Goal: Navigation & Orientation: Find specific page/section

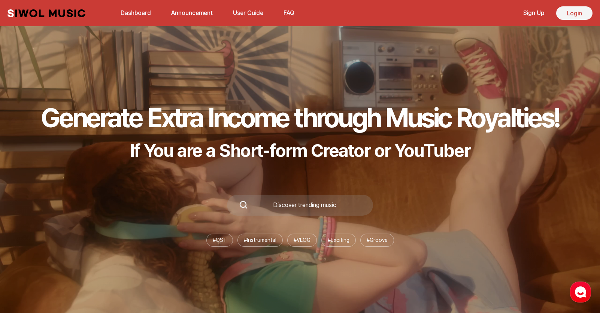
click at [565, 16] on link "Login" at bounding box center [575, 12] width 36 height 13
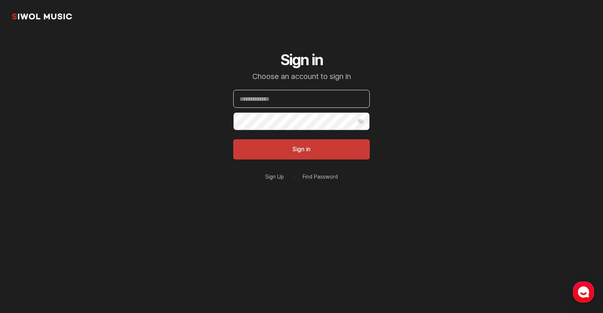
click at [301, 103] on input "Email" at bounding box center [301, 99] width 136 height 18
paste input "**********"
type input "**********"
click at [268, 131] on form "**********" at bounding box center [301, 125] width 136 height 70
drag, startPoint x: 454, startPoint y: 117, endPoint x: 425, endPoint y: 120, distance: 28.6
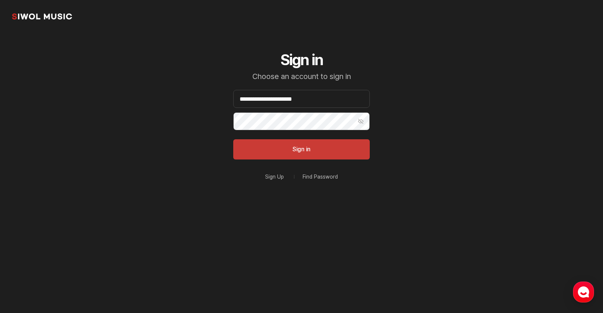
click at [454, 117] on section "**********" at bounding box center [301, 120] width 603 height 240
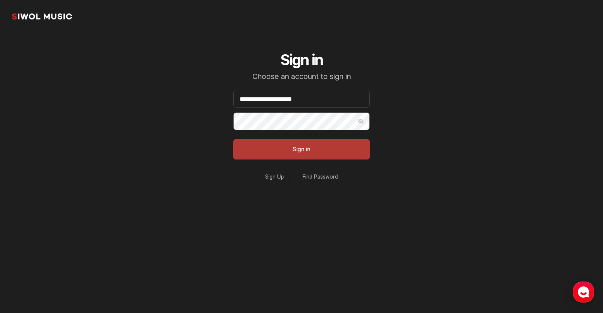
click at [314, 153] on button "Sign in" at bounding box center [301, 149] width 136 height 20
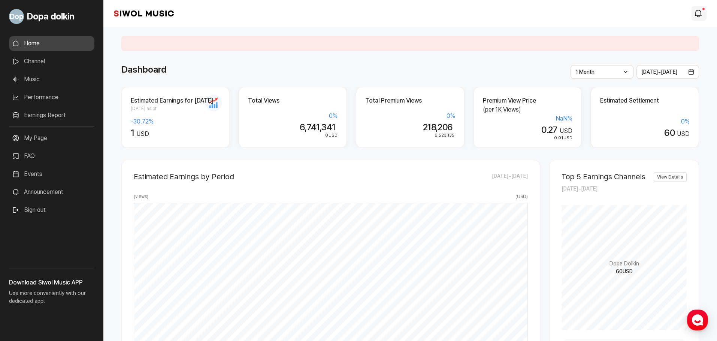
click at [600, 9] on icon "modal.notifications" at bounding box center [698, 13] width 9 height 9
click at [600, 13] on icon "modal.notifications" at bounding box center [698, 13] width 9 height 9
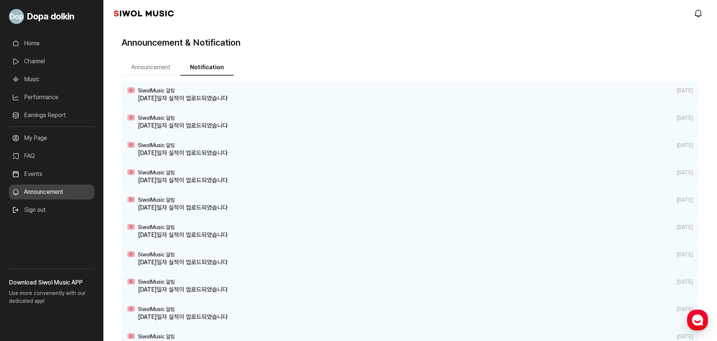
click at [162, 67] on button "Announcement" at bounding box center [150, 68] width 59 height 16
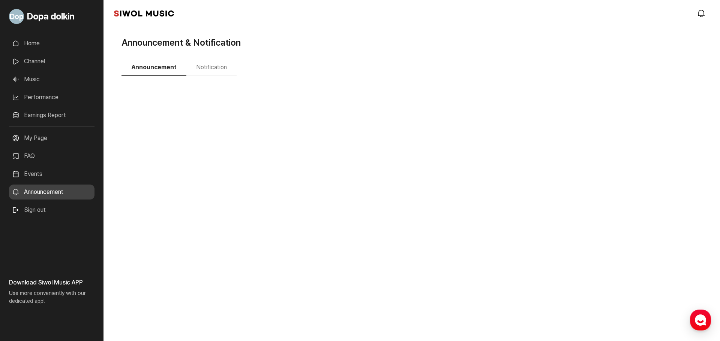
click at [203, 68] on button "Notification" at bounding box center [211, 68] width 50 height 16
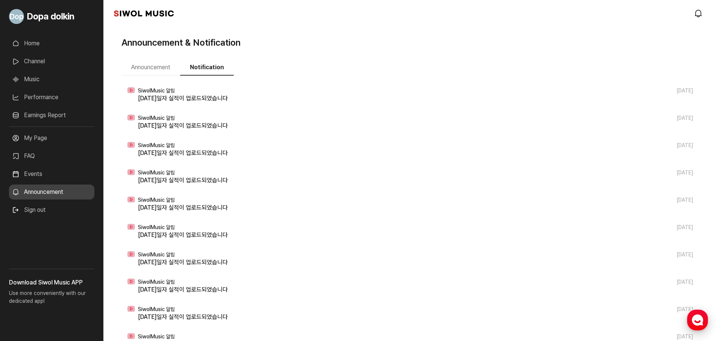
click at [600, 313] on use "button" at bounding box center [697, 320] width 11 height 11
click at [45, 40] on link "Home" at bounding box center [51, 43] width 85 height 15
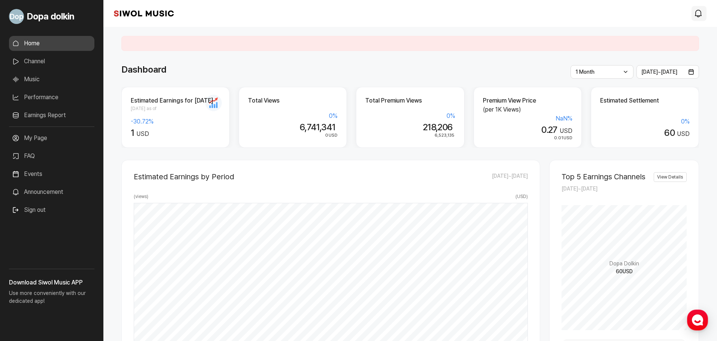
click at [600, 15] on icon "modal.notifications" at bounding box center [698, 13] width 9 height 9
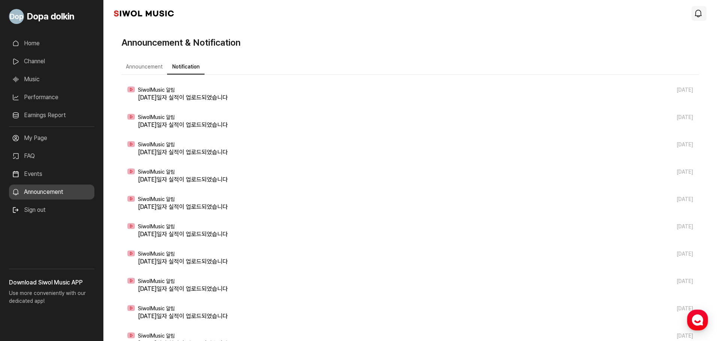
click at [600, 13] on icon "modal.notifications" at bounding box center [698, 13] width 9 height 9
click at [145, 64] on button "Announcement" at bounding box center [144, 67] width 46 height 15
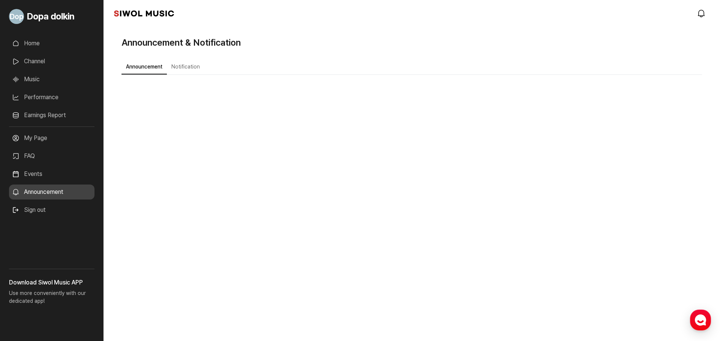
click at [41, 48] on link "Home" at bounding box center [51, 43] width 85 height 15
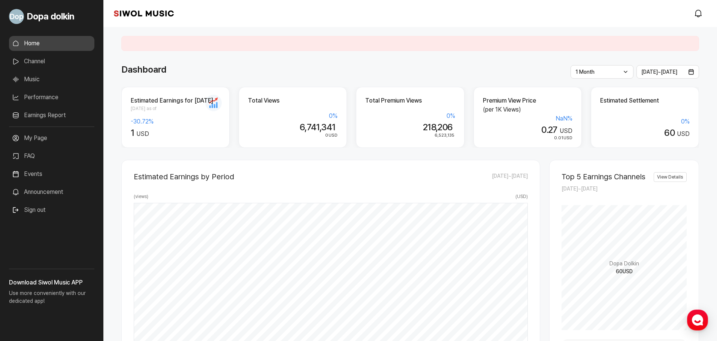
click at [275, 43] on div at bounding box center [410, 43] width 578 height 15
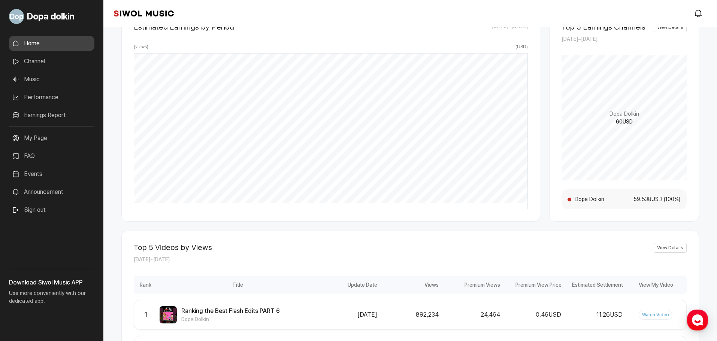
scroll to position [300, 0]
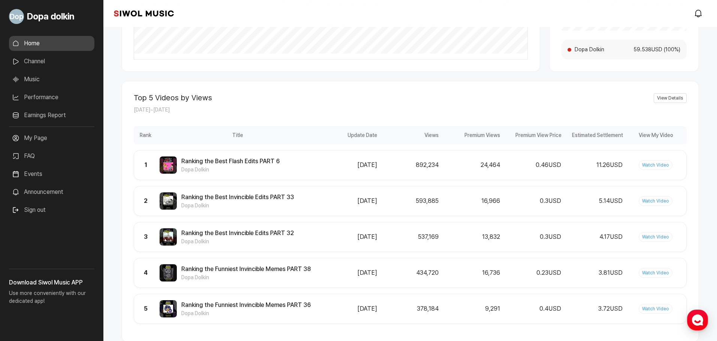
click at [52, 58] on link "Channel" at bounding box center [51, 61] width 85 height 15
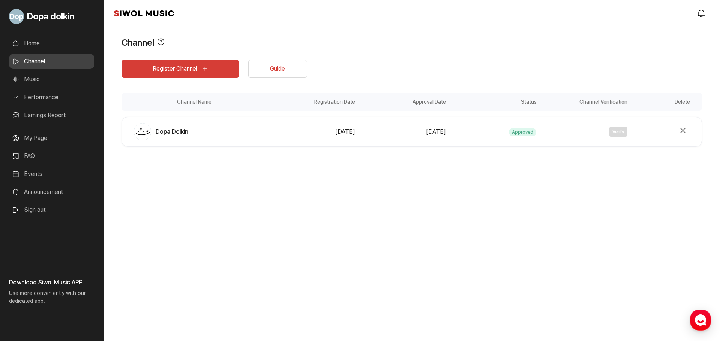
click at [255, 67] on link "Guide" at bounding box center [277, 69] width 59 height 18
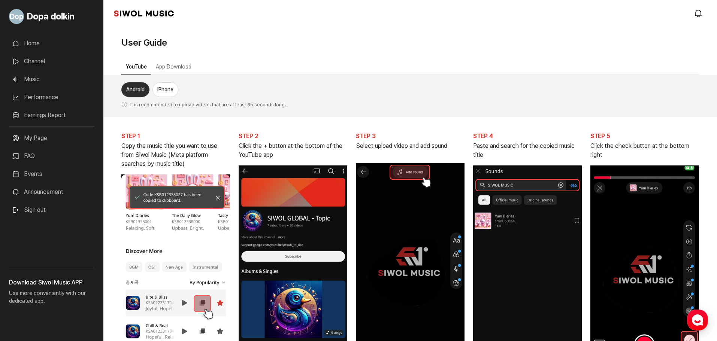
click at [170, 92] on button "iPhone" at bounding box center [166, 89] width 26 height 15
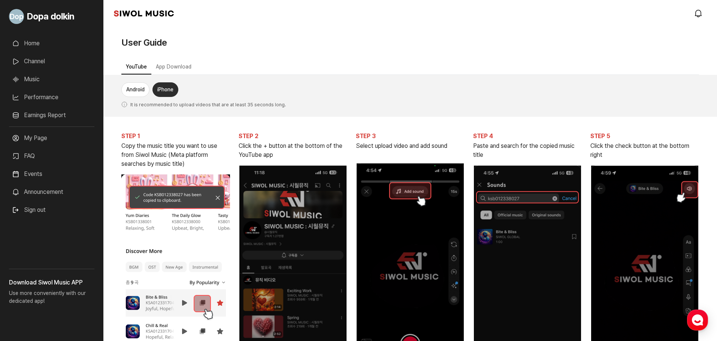
click at [183, 67] on button "App Download" at bounding box center [173, 67] width 45 height 15
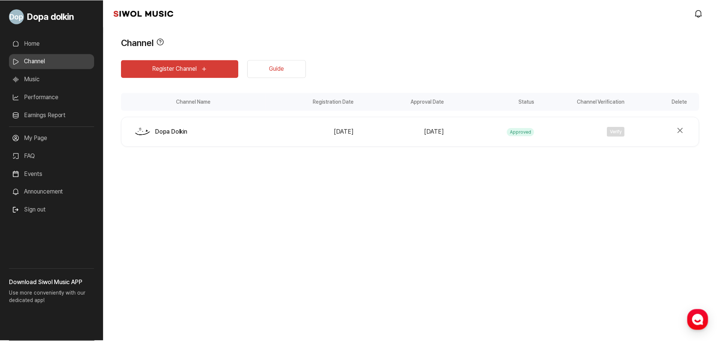
scroll to position [148, 0]
click at [188, 69] on button "Register Channel" at bounding box center [180, 69] width 118 height 18
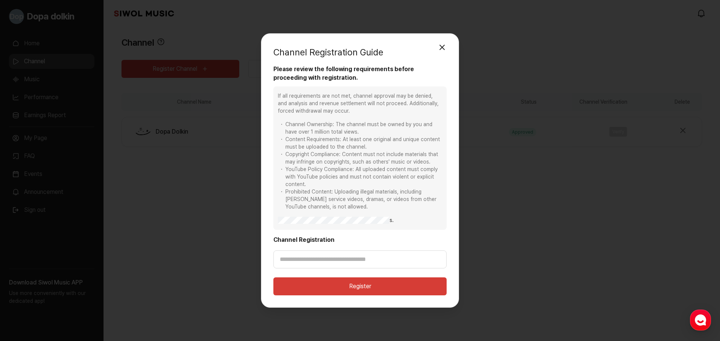
click at [442, 49] on button "Close modal" at bounding box center [441, 47] width 15 height 15
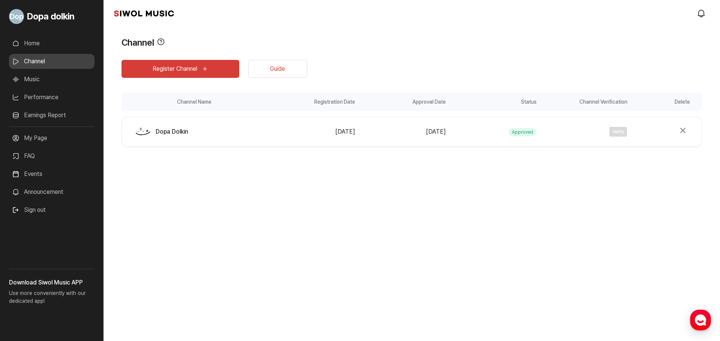
click at [37, 79] on link "Music" at bounding box center [51, 79] width 85 height 15
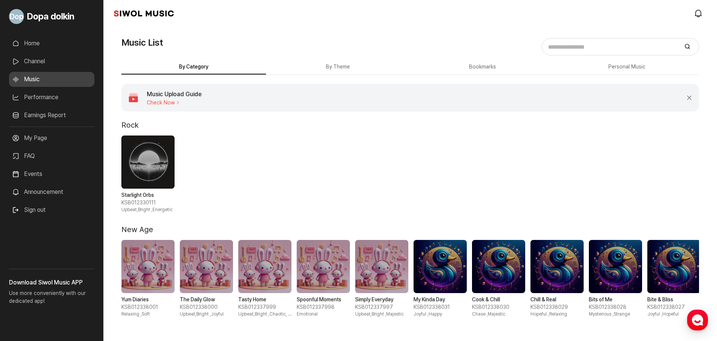
click at [43, 70] on ul "Home Channel Music Performance Earnings Report More" at bounding box center [51, 81] width 85 height 91
click at [47, 66] on link "Channel" at bounding box center [51, 61] width 85 height 15
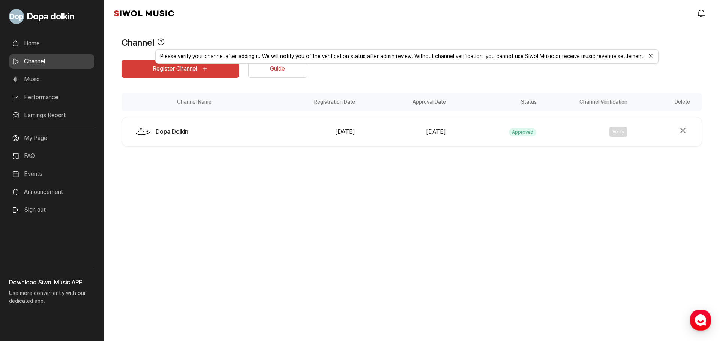
click at [159, 41] on icon "View Tooltip" at bounding box center [160, 41] width 7 height 7
click at [55, 76] on link "Music" at bounding box center [51, 79] width 85 height 15
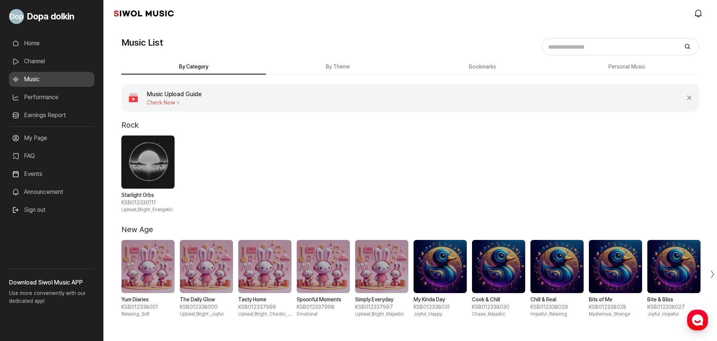
click at [332, 61] on button "By Theme" at bounding box center [338, 67] width 145 height 15
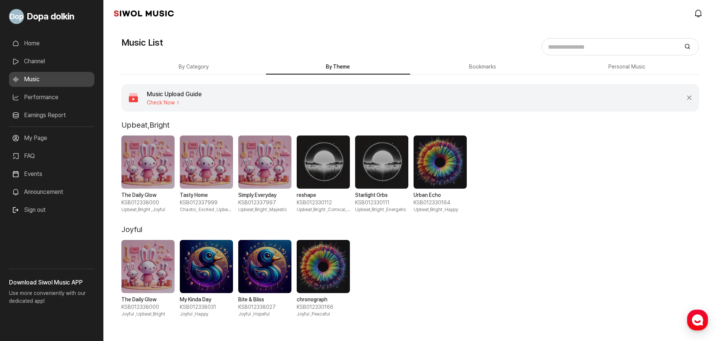
click at [443, 65] on button "Bookmarks" at bounding box center [482, 67] width 145 height 15
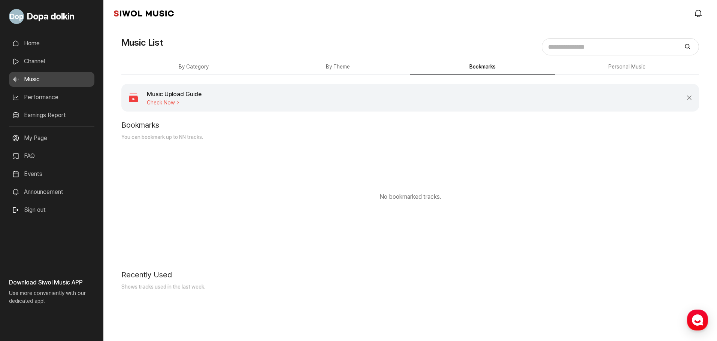
click at [168, 72] on button "By Category" at bounding box center [193, 67] width 145 height 15
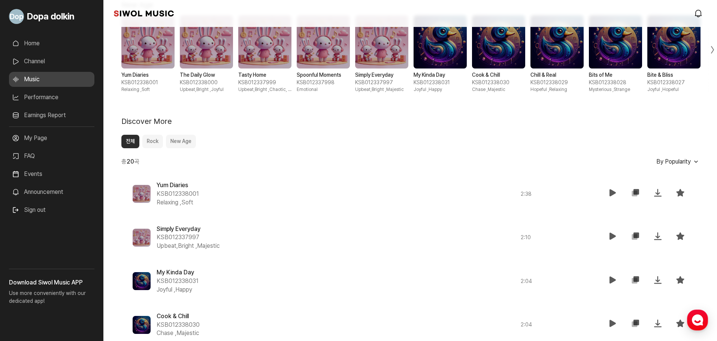
scroll to position [112, 0]
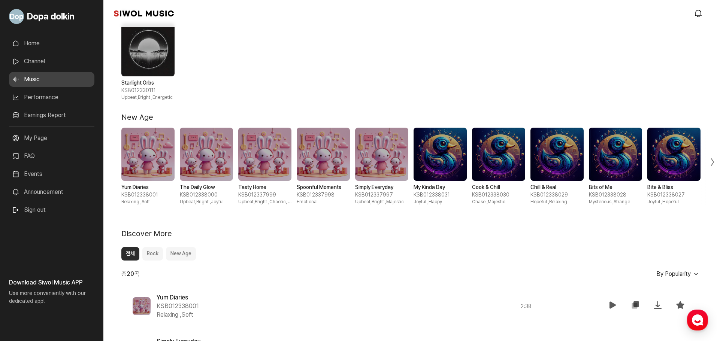
click at [38, 96] on link "Performance" at bounding box center [51, 97] width 85 height 15
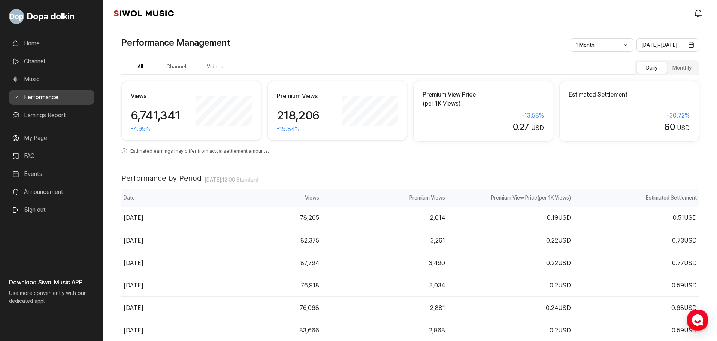
click at [600, 47] on div "1 Month Latest 1 Week 1 Month 3 Months 6 Months 1 Year" at bounding box center [602, 44] width 63 height 13
click at [600, 45] on span "[DATE] ~ [DATE]" at bounding box center [660, 45] width 36 height 6
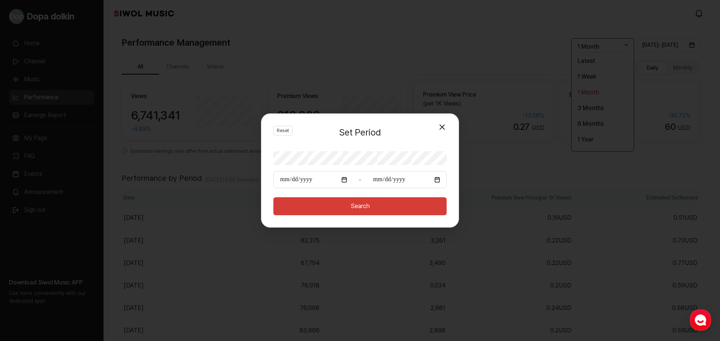
click at [401, 61] on div "**********" at bounding box center [360, 170] width 720 height 341
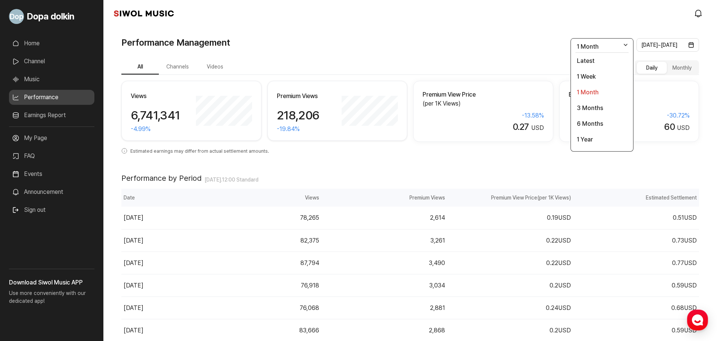
click at [176, 63] on button "Channels" at bounding box center [177, 67] width 37 height 15
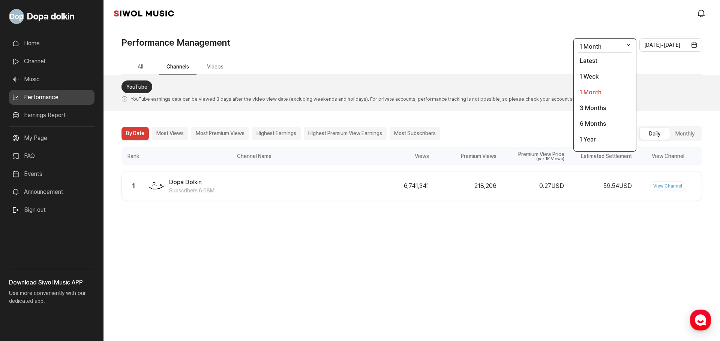
click at [221, 69] on button "Videos" at bounding box center [214, 67] width 37 height 15
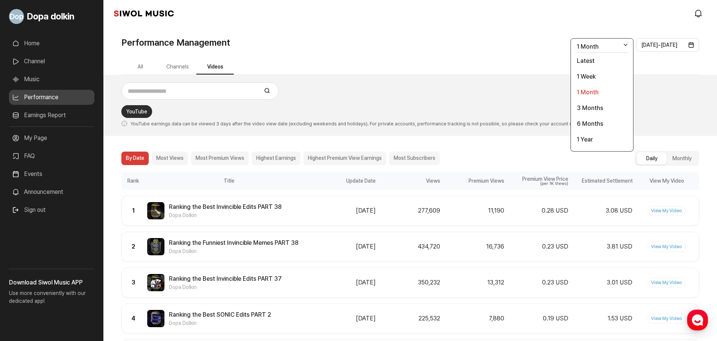
click at [147, 69] on button "All" at bounding box center [139, 67] width 37 height 15
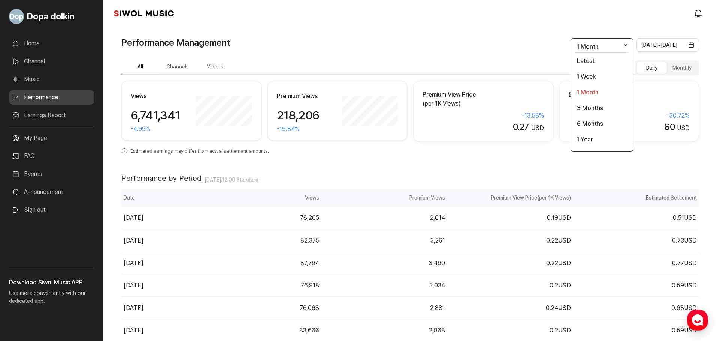
click at [41, 119] on link "Earnings Report" at bounding box center [51, 115] width 85 height 15
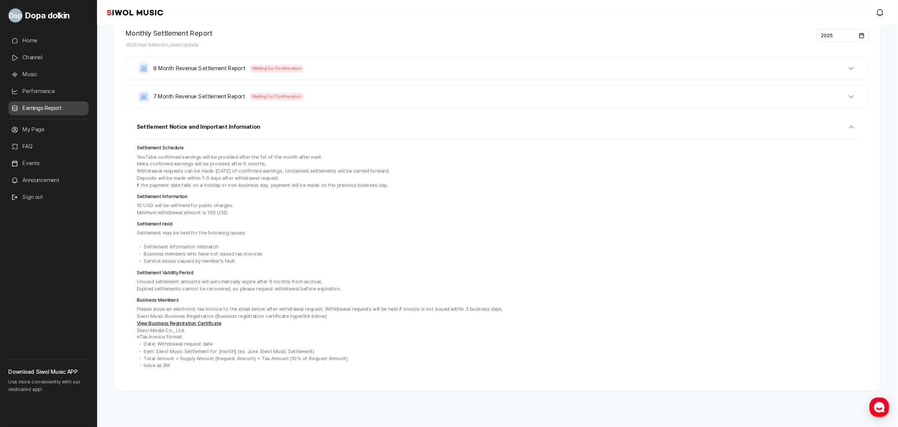
scroll to position [109, 0]
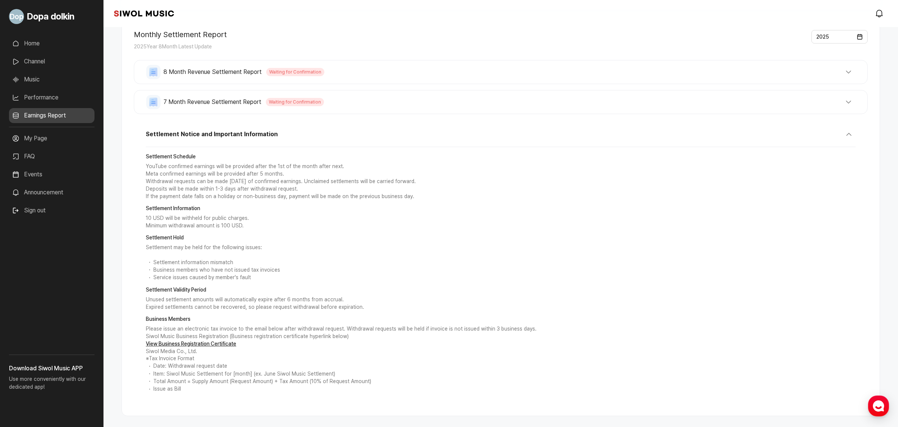
click at [40, 137] on link "My Page" at bounding box center [51, 138] width 85 height 15
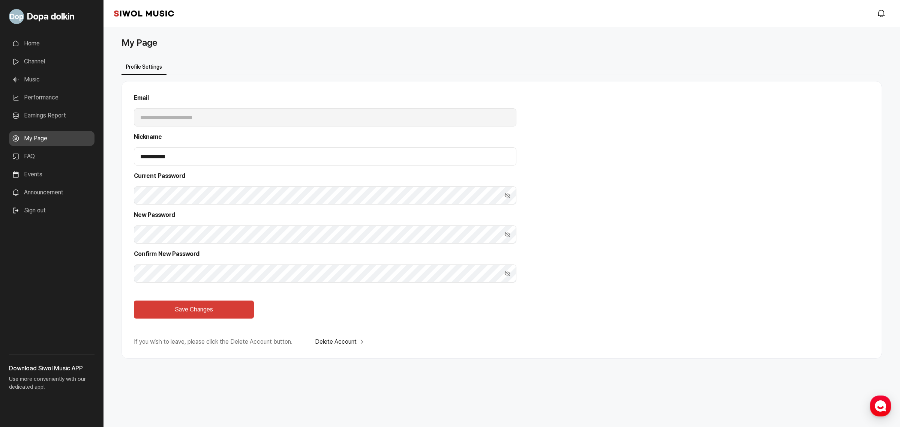
click at [33, 161] on link "FAQ" at bounding box center [51, 156] width 85 height 15
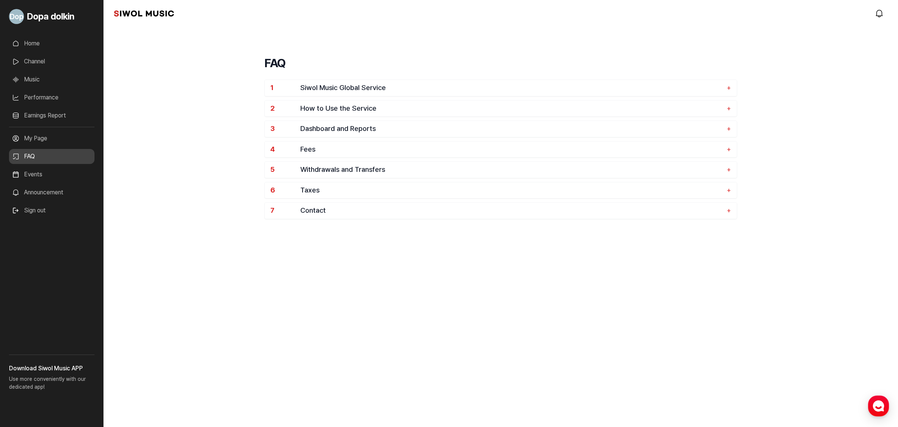
click at [43, 176] on link "Events" at bounding box center [51, 174] width 85 height 15
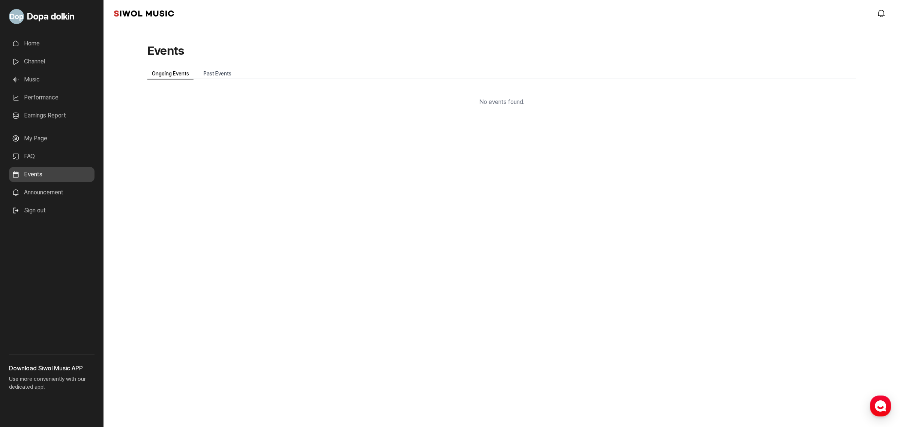
click at [202, 67] on link "Past Events" at bounding box center [217, 73] width 37 height 13
click at [34, 195] on link "Announcement" at bounding box center [51, 192] width 85 height 15
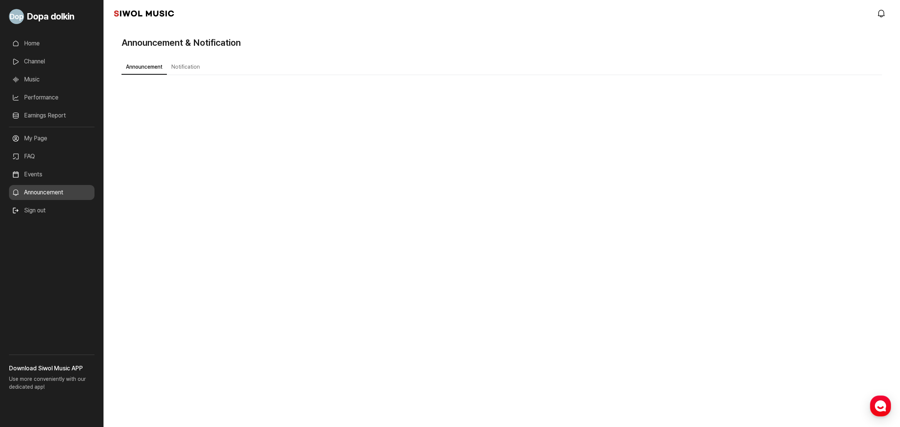
click at [198, 65] on button "Notification" at bounding box center [185, 67] width 37 height 15
